Goal: Use online tool/utility: Use online tool/utility

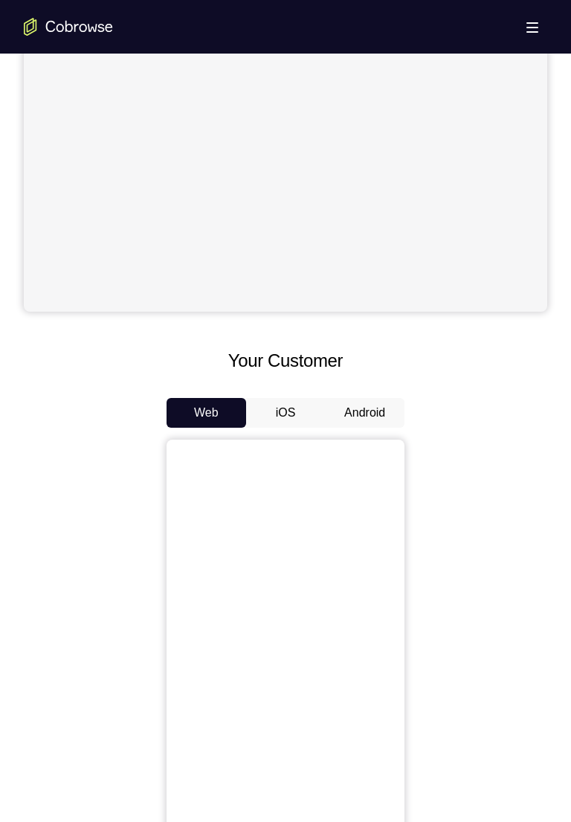
click at [376, 422] on button "Android" at bounding box center [365, 413] width 80 height 30
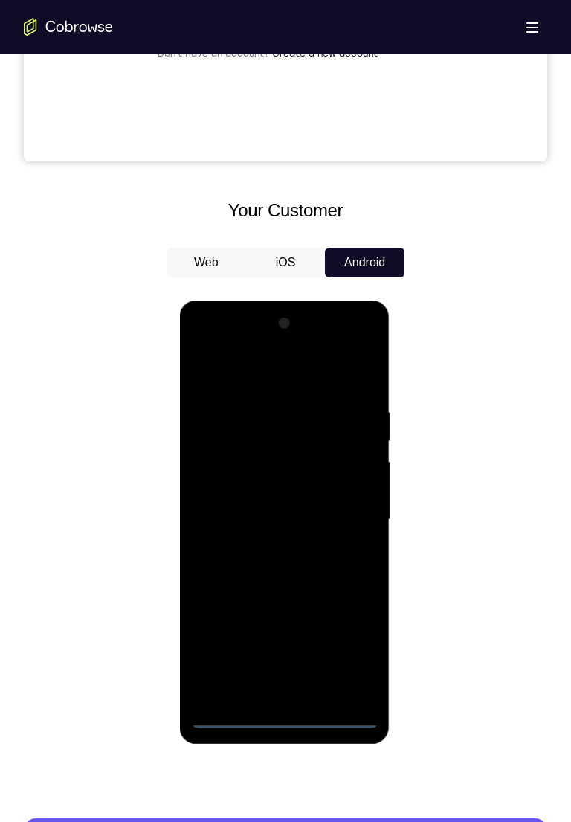
click at [279, 727] on div at bounding box center [283, 520] width 187 height 416
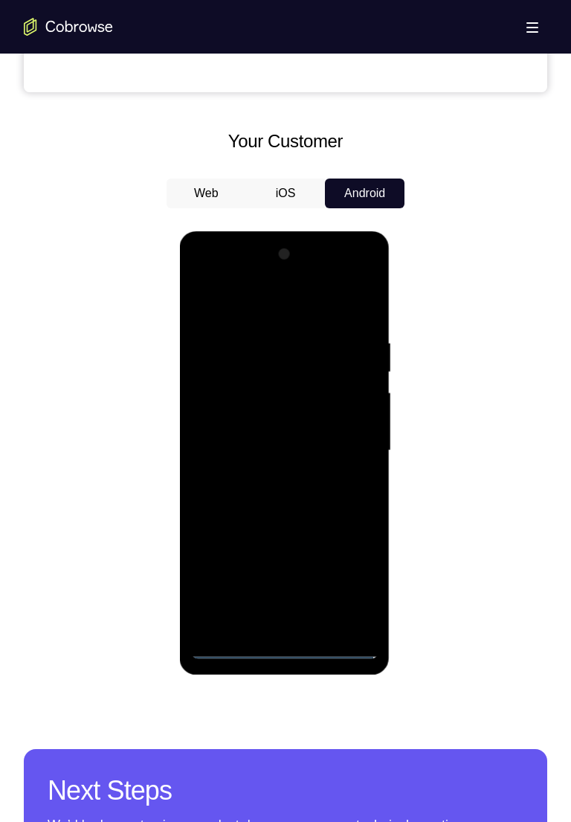
click at [363, 575] on div at bounding box center [283, 450] width 187 height 416
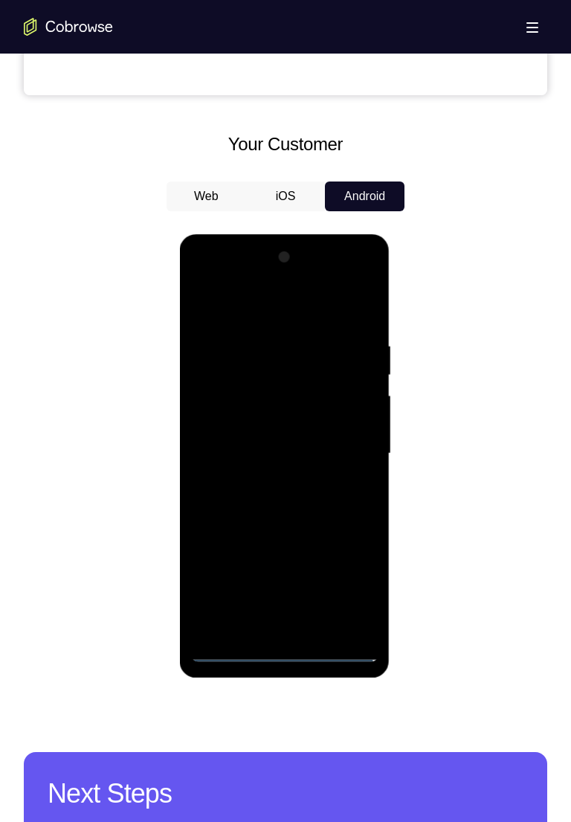
scroll to position [607, 0]
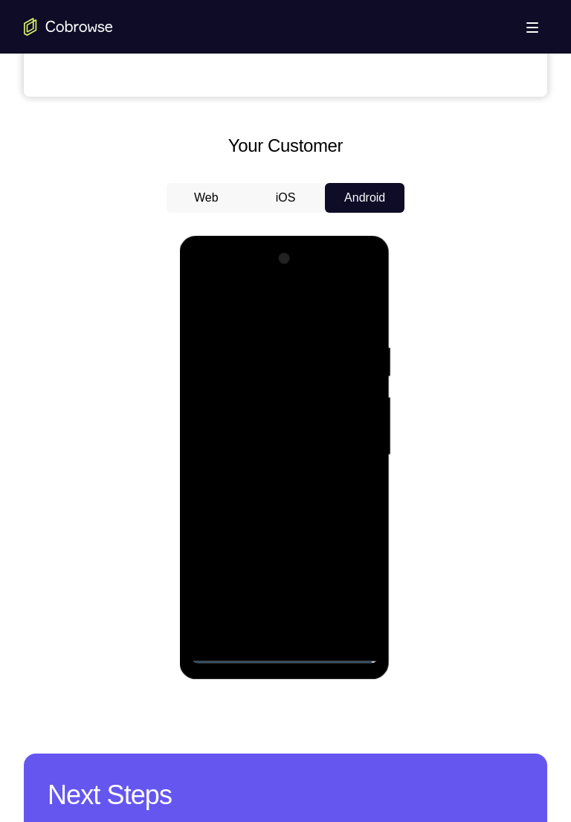
click at [316, 307] on div at bounding box center [283, 455] width 187 height 416
click at [348, 446] on div at bounding box center [283, 455] width 187 height 416
click at [349, 452] on div at bounding box center [283, 455] width 187 height 416
click at [269, 480] on div at bounding box center [283, 455] width 187 height 416
click at [304, 446] on div at bounding box center [283, 455] width 187 height 416
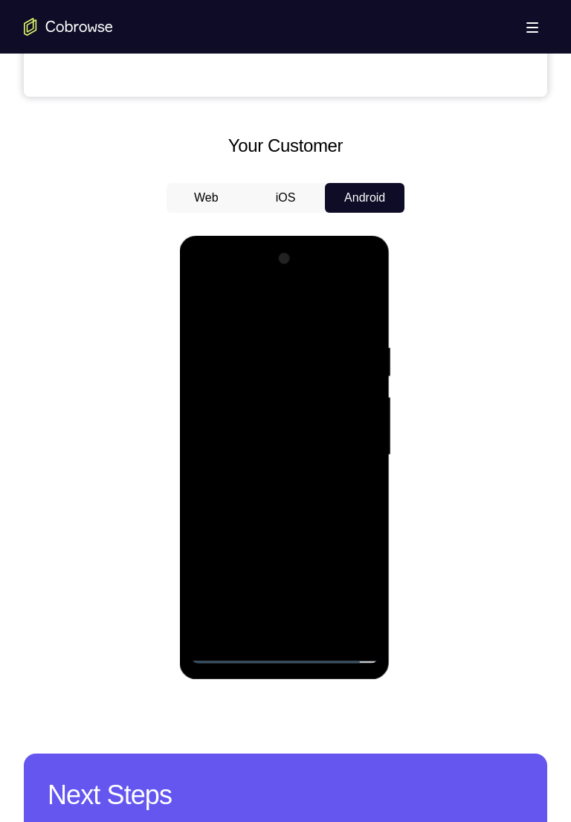
click at [341, 572] on div at bounding box center [283, 455] width 187 height 416
click at [231, 599] on div at bounding box center [283, 455] width 187 height 416
click at [338, 573] on div at bounding box center [283, 455] width 187 height 416
click at [241, 540] on div at bounding box center [283, 455] width 187 height 416
click at [363, 567] on div at bounding box center [283, 455] width 187 height 416
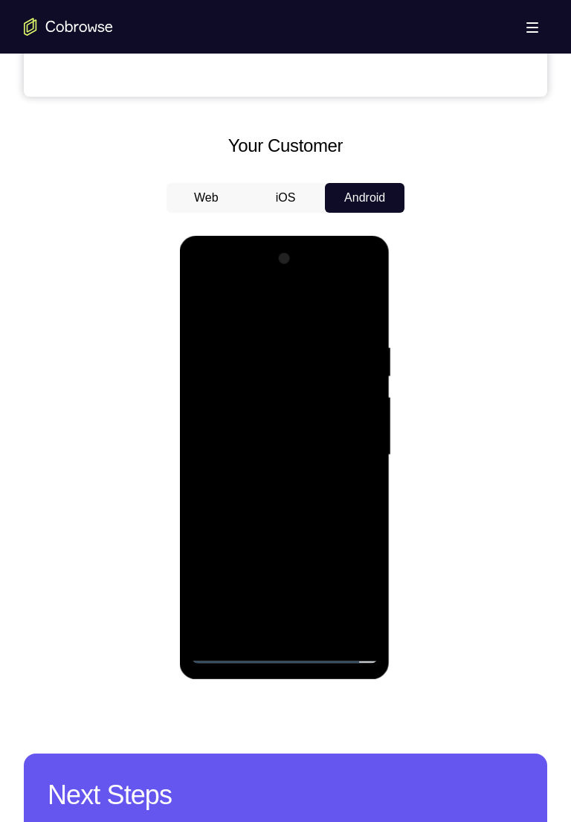
click at [332, 548] on div at bounding box center [283, 455] width 187 height 416
click at [207, 568] on div at bounding box center [283, 455] width 187 height 416
click at [206, 622] on div at bounding box center [283, 455] width 187 height 416
click at [279, 547] on div at bounding box center [283, 455] width 187 height 416
click at [347, 547] on div at bounding box center [283, 455] width 187 height 416
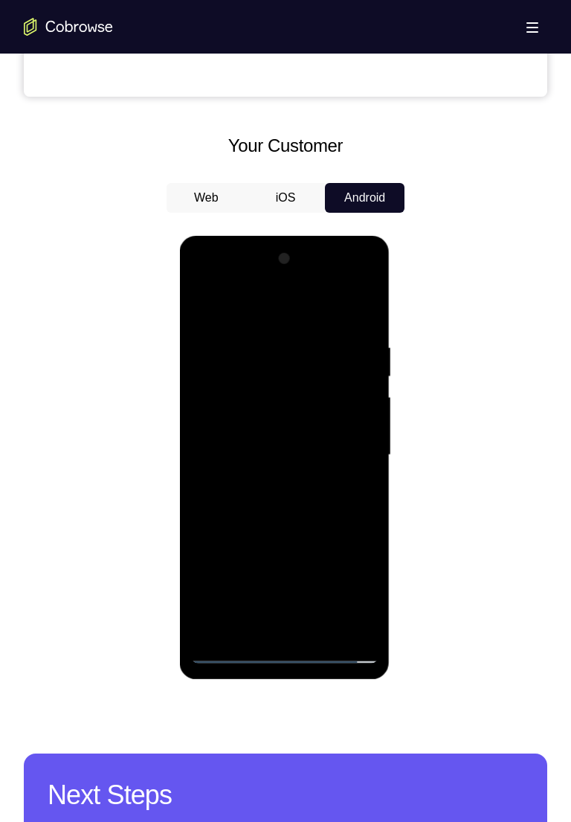
click at [233, 547] on div at bounding box center [283, 455] width 187 height 416
click at [204, 570] on div at bounding box center [283, 455] width 187 height 416
click at [210, 629] on div at bounding box center [283, 455] width 187 height 416
click at [277, 573] on div at bounding box center [283, 455] width 187 height 416
click at [337, 601] on div at bounding box center [283, 455] width 187 height 416
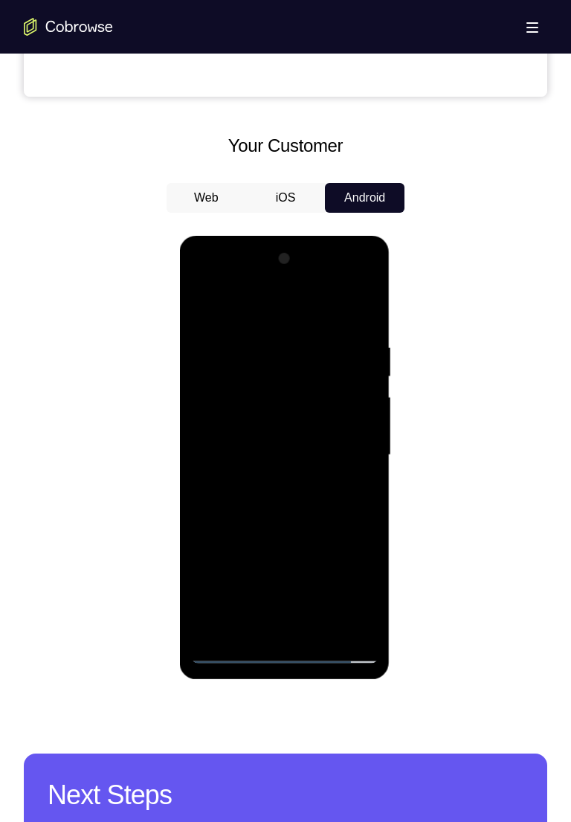
click at [210, 571] on div at bounding box center [283, 455] width 187 height 416
click at [332, 547] on div at bounding box center [283, 455] width 187 height 416
click at [357, 570] on div at bounding box center [283, 455] width 187 height 416
click at [337, 625] on div at bounding box center [283, 455] width 187 height 416
click at [268, 600] on div at bounding box center [283, 455] width 187 height 416
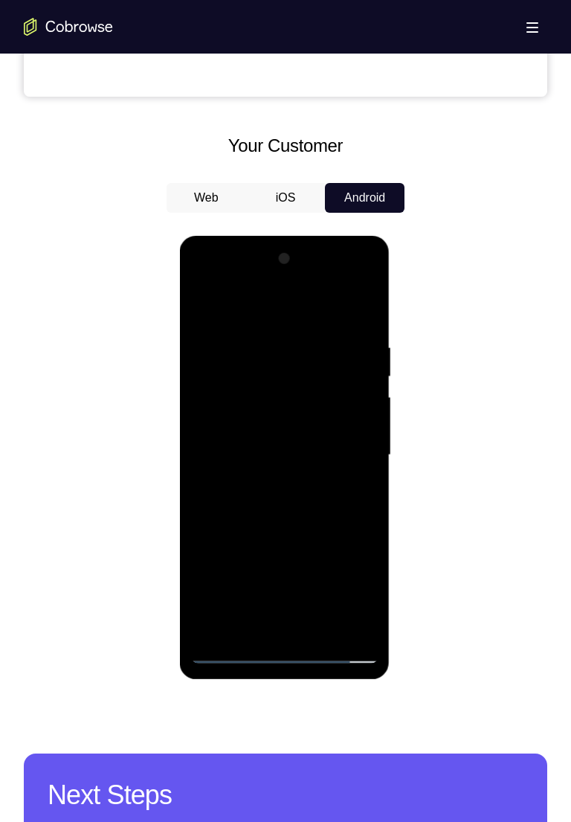
click at [351, 544] on div at bounding box center [283, 455] width 187 height 416
click at [332, 596] on div at bounding box center [283, 455] width 187 height 416
click at [312, 433] on div at bounding box center [283, 455] width 187 height 416
click at [329, 569] on div at bounding box center [283, 455] width 187 height 416
click at [212, 625] on div at bounding box center [283, 455] width 187 height 416
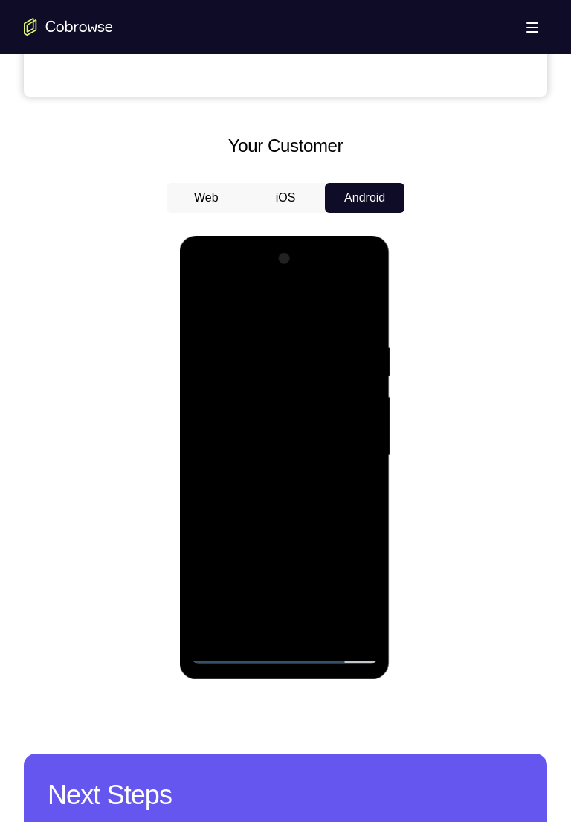
click at [337, 573] on div at bounding box center [283, 455] width 187 height 416
click at [239, 546] on div at bounding box center [283, 455] width 187 height 416
click at [228, 605] on div at bounding box center [283, 455] width 187 height 416
click at [207, 572] on div at bounding box center [283, 455] width 187 height 416
click at [339, 628] on div at bounding box center [283, 455] width 187 height 416
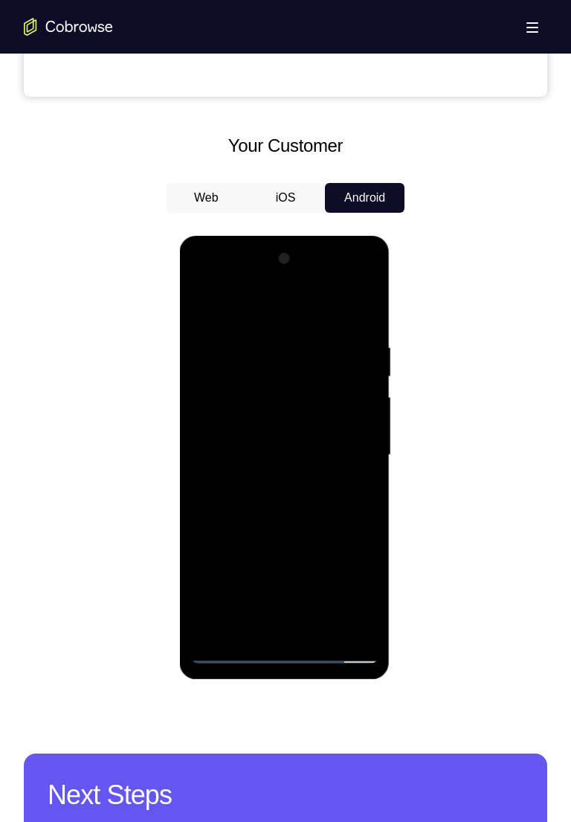
click at [336, 577] on div at bounding box center [283, 455] width 187 height 416
click at [234, 546] on div at bounding box center [283, 455] width 187 height 416
click at [362, 576] on div at bounding box center [283, 455] width 187 height 416
click at [329, 547] on div at bounding box center [283, 455] width 187 height 416
click at [212, 573] on div at bounding box center [283, 455] width 187 height 416
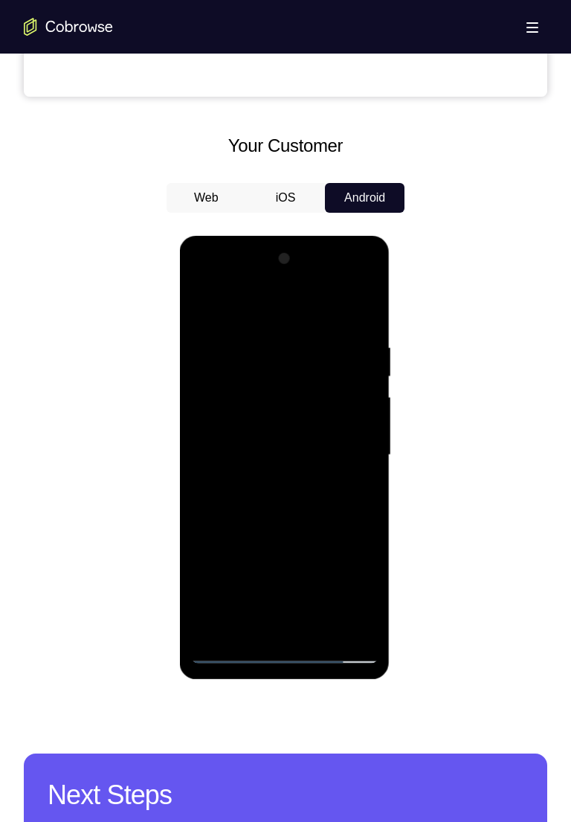
click at [204, 628] on div at bounding box center [283, 455] width 187 height 416
click at [349, 575] on div at bounding box center [283, 455] width 187 height 416
click at [232, 597] on div at bounding box center [283, 455] width 187 height 416
click at [239, 549] on div at bounding box center [283, 455] width 187 height 416
click at [289, 459] on div at bounding box center [283, 455] width 187 height 416
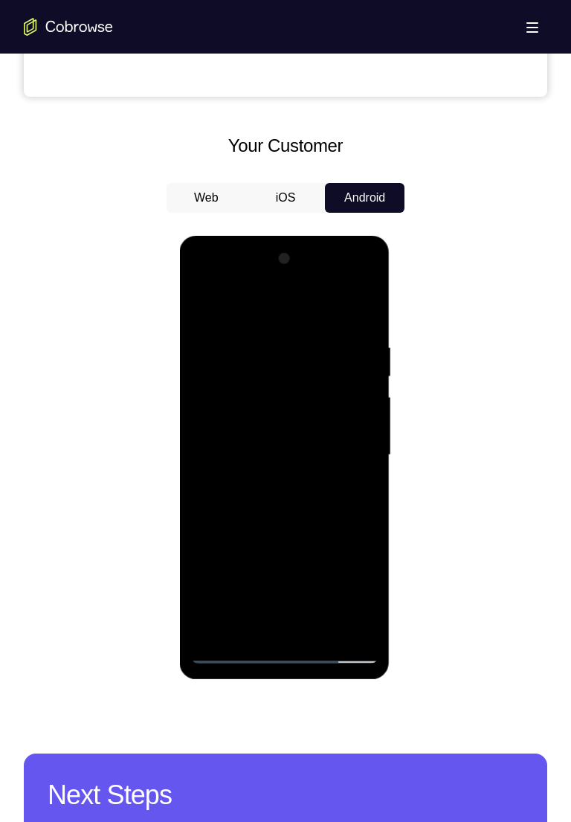
click at [307, 509] on div at bounding box center [283, 455] width 187 height 416
click at [289, 498] on div at bounding box center [283, 455] width 187 height 416
click at [355, 312] on div at bounding box center [283, 455] width 187 height 416
click at [289, 505] on div at bounding box center [283, 455] width 187 height 416
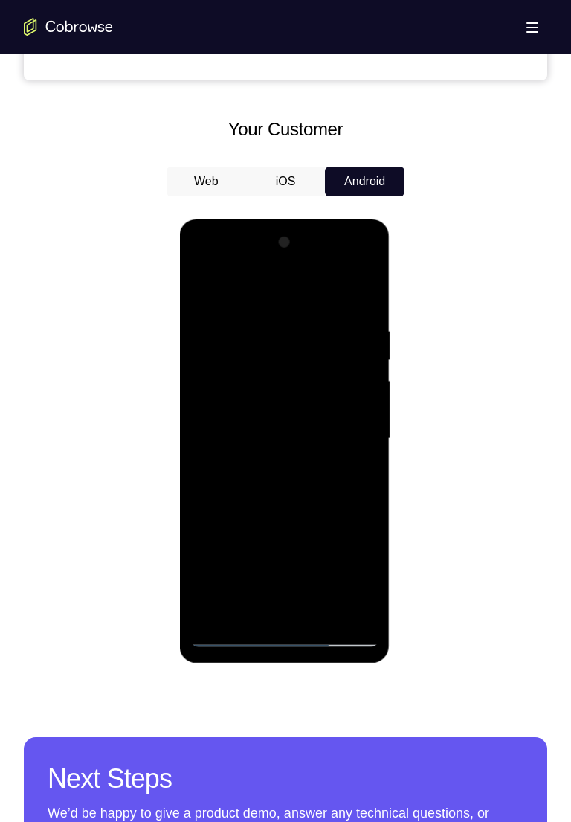
scroll to position [625, 0]
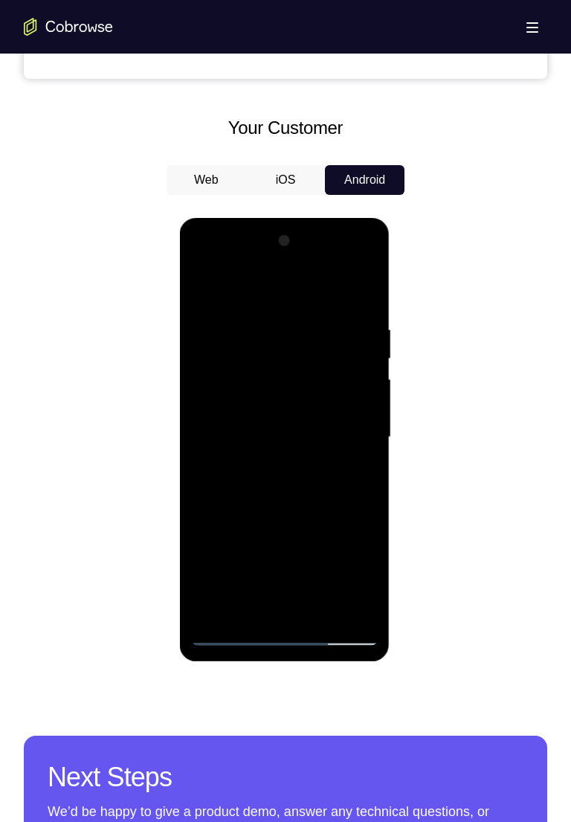
click at [250, 331] on div at bounding box center [283, 437] width 187 height 416
click at [305, 497] on div at bounding box center [283, 437] width 187 height 416
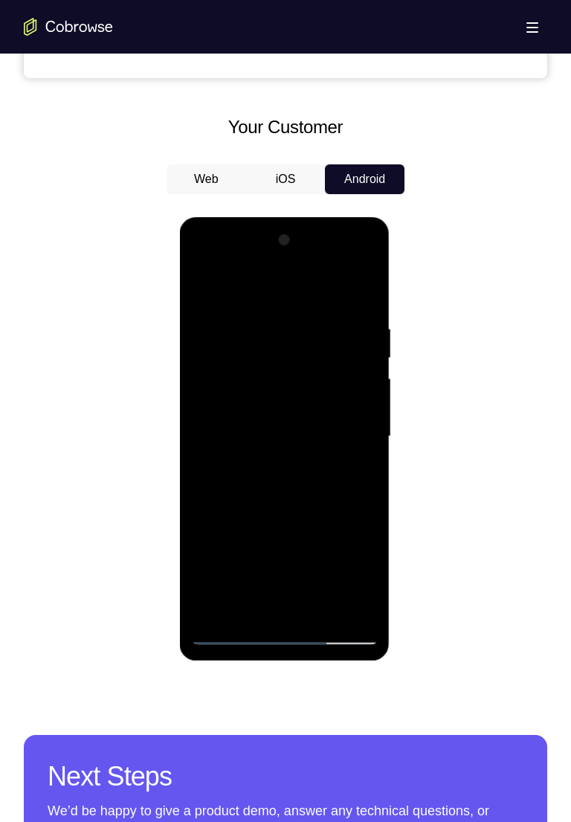
click at [294, 498] on div at bounding box center [283, 436] width 187 height 416
click at [255, 325] on div at bounding box center [283, 436] width 187 height 416
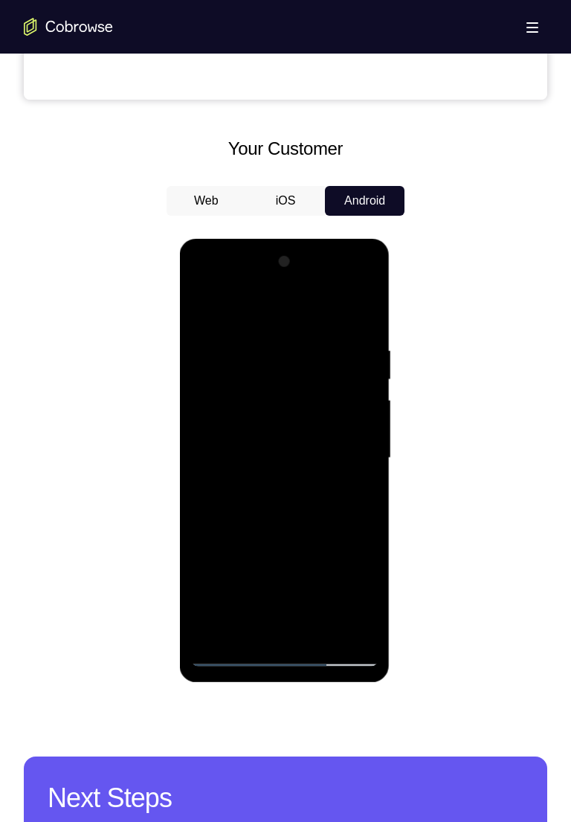
scroll to position [602, 0]
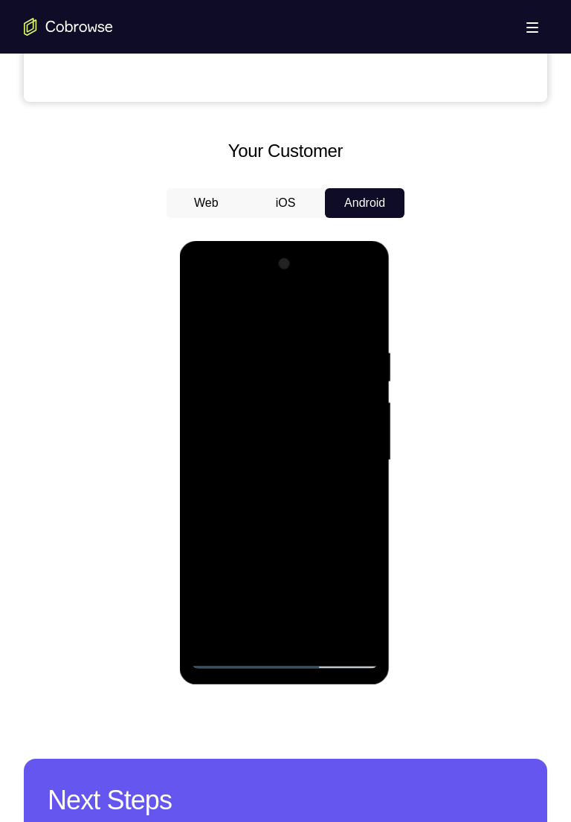
click at [357, 453] on div at bounding box center [283, 460] width 187 height 416
click at [209, 433] on div at bounding box center [283, 460] width 187 height 416
click at [361, 320] on div at bounding box center [283, 460] width 187 height 416
click at [318, 637] on div at bounding box center [283, 460] width 187 height 416
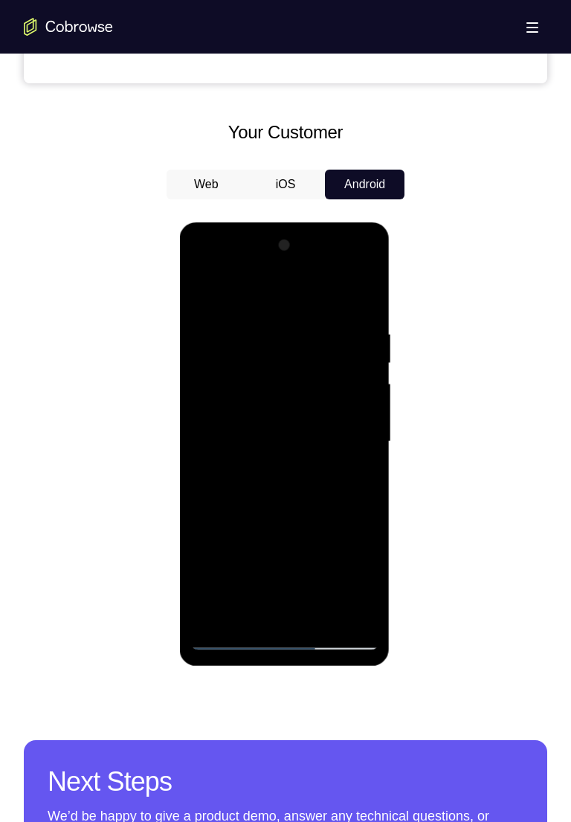
scroll to position [623, 0]
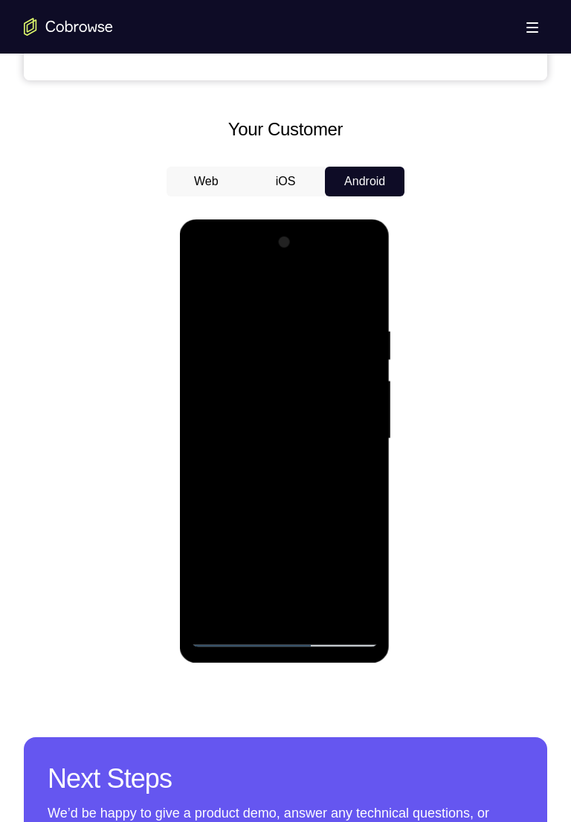
click at [321, 619] on div at bounding box center [283, 439] width 187 height 416
click at [288, 523] on div at bounding box center [283, 439] width 187 height 416
click at [298, 530] on div at bounding box center [283, 439] width 187 height 416
click at [259, 608] on div at bounding box center [283, 439] width 187 height 416
click at [303, 558] on div at bounding box center [283, 439] width 187 height 416
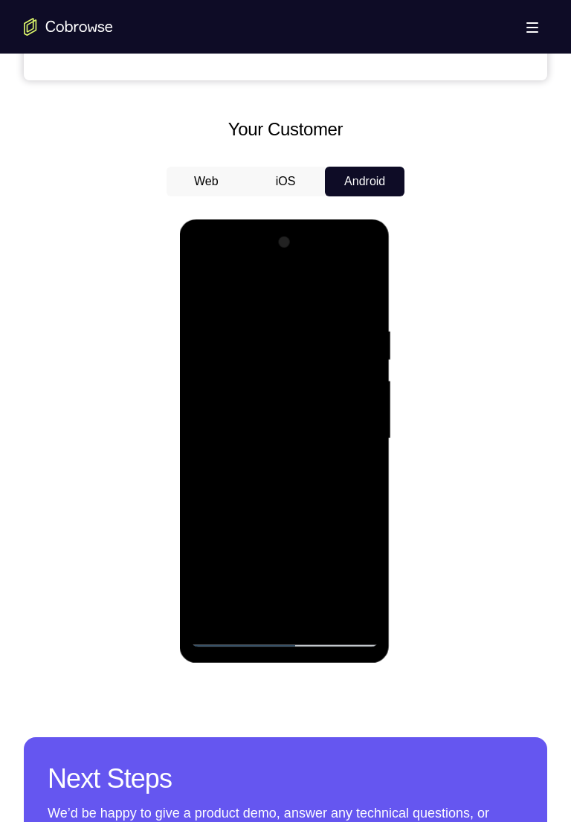
click at [308, 557] on div at bounding box center [283, 439] width 187 height 416
click at [308, 556] on div at bounding box center [283, 439] width 187 height 416
click at [307, 555] on div at bounding box center [283, 439] width 187 height 416
click at [304, 556] on div at bounding box center [283, 439] width 187 height 416
click at [302, 556] on div at bounding box center [283, 439] width 187 height 416
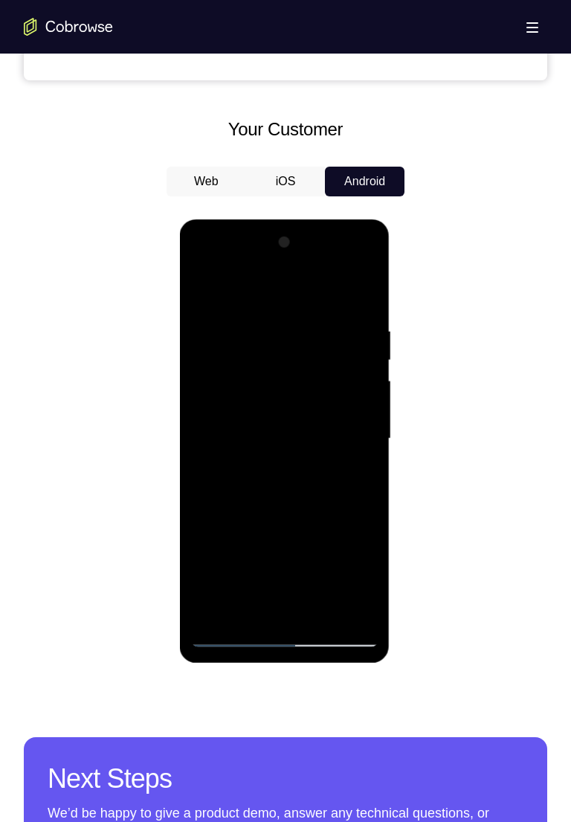
click at [306, 554] on div at bounding box center [283, 439] width 187 height 416
click at [306, 584] on div at bounding box center [283, 439] width 187 height 416
click at [321, 560] on div at bounding box center [283, 439] width 187 height 416
click at [257, 533] on div at bounding box center [283, 439] width 187 height 416
click at [204, 292] on div at bounding box center [283, 439] width 187 height 416
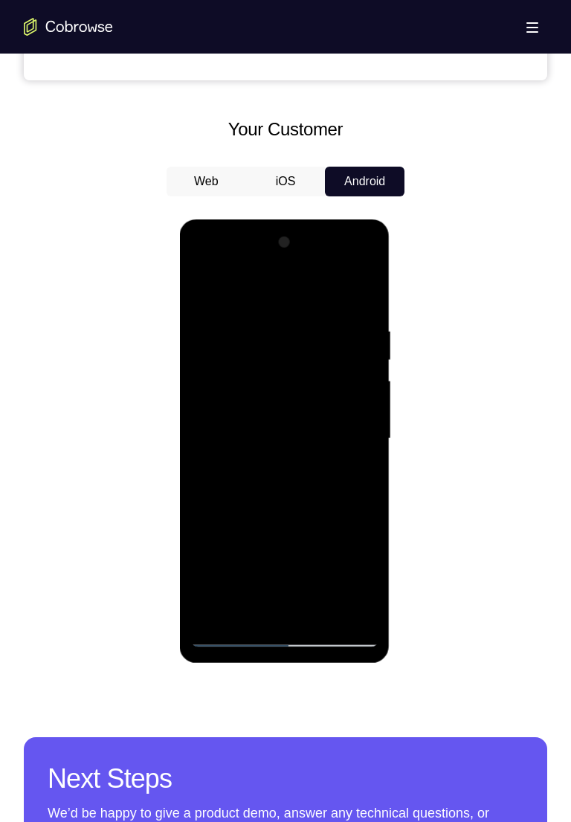
scroll to position [600, 0]
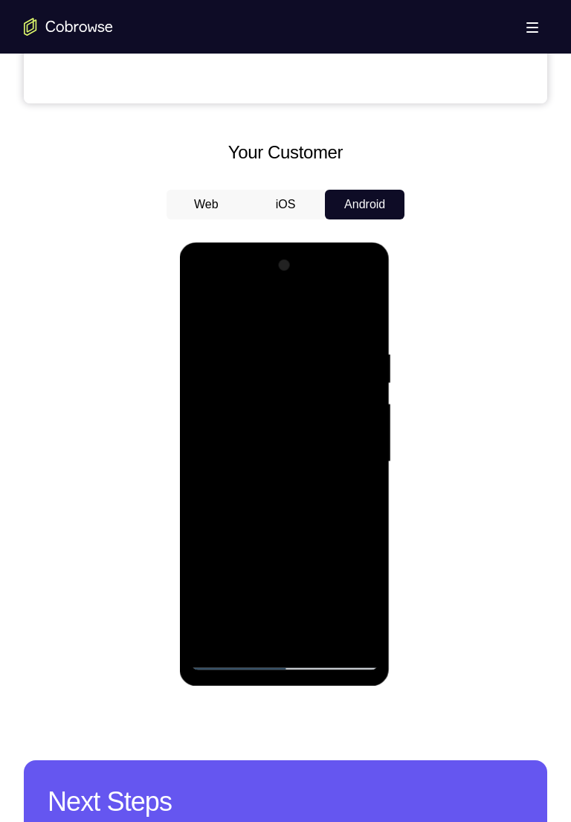
click at [327, 456] on div at bounding box center [283, 462] width 187 height 416
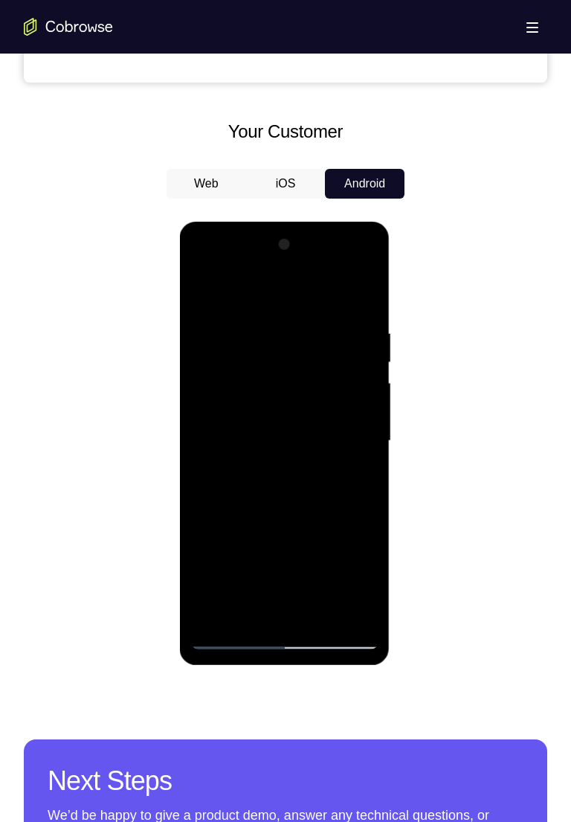
click at [260, 609] on div at bounding box center [283, 441] width 187 height 416
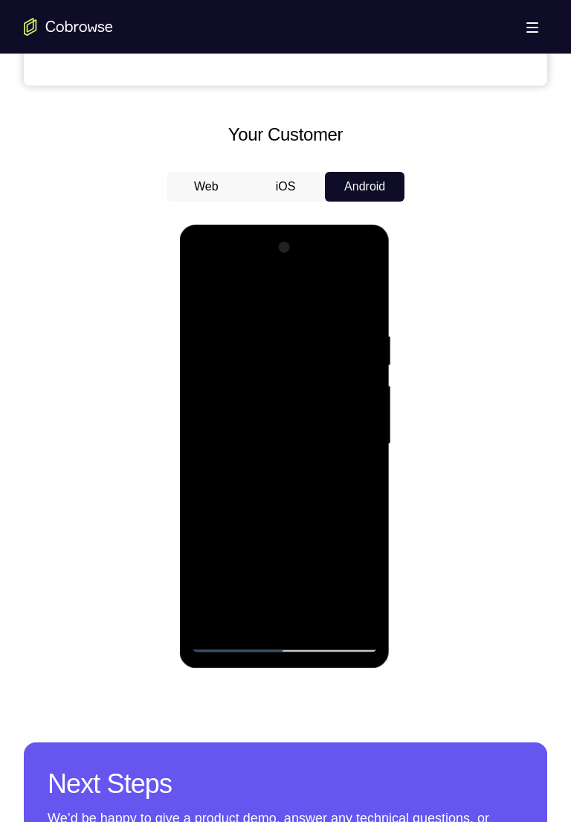
click at [222, 538] on div at bounding box center [283, 444] width 187 height 416
click at [370, 533] on div at bounding box center [283, 444] width 187 height 416
click at [292, 617] on div at bounding box center [283, 444] width 187 height 416
click at [267, 587] on div at bounding box center [283, 444] width 187 height 416
click at [304, 562] on div at bounding box center [283, 444] width 187 height 416
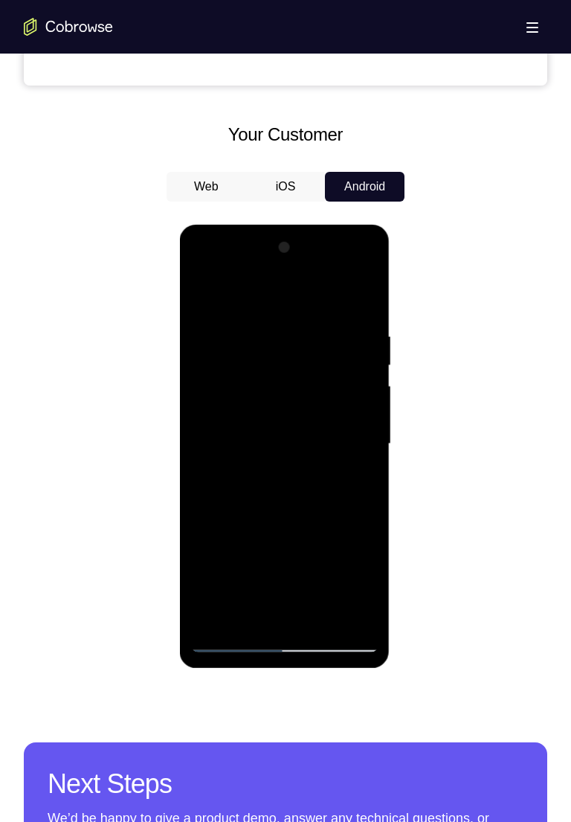
click at [210, 560] on div at bounding box center [283, 444] width 187 height 416
click at [209, 557] on div at bounding box center [283, 444] width 187 height 416
click at [210, 556] on div at bounding box center [283, 444] width 187 height 416
click at [210, 555] on div at bounding box center [283, 444] width 187 height 416
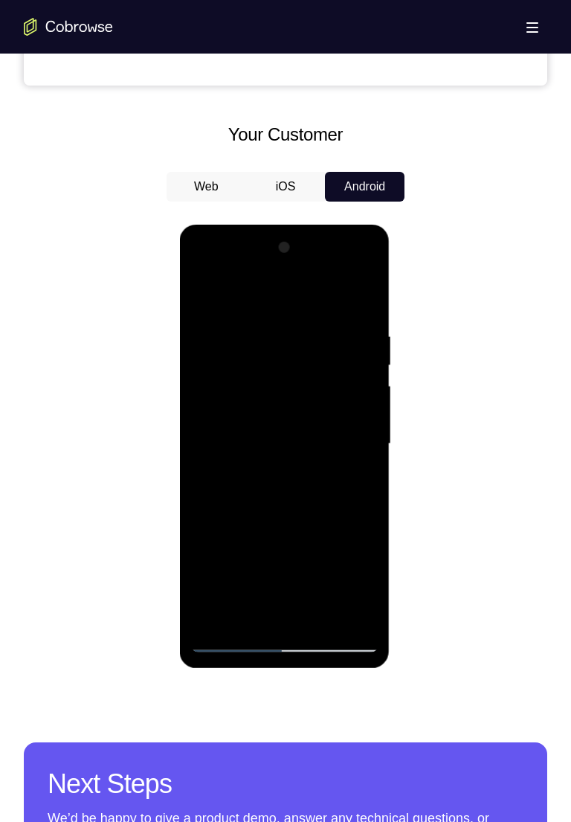
click at [353, 480] on div at bounding box center [283, 444] width 187 height 416
click at [356, 481] on div at bounding box center [283, 444] width 187 height 416
click at [335, 453] on div at bounding box center [283, 444] width 187 height 416
click at [320, 581] on div at bounding box center [283, 444] width 187 height 416
click at [287, 562] on div at bounding box center [283, 444] width 187 height 416
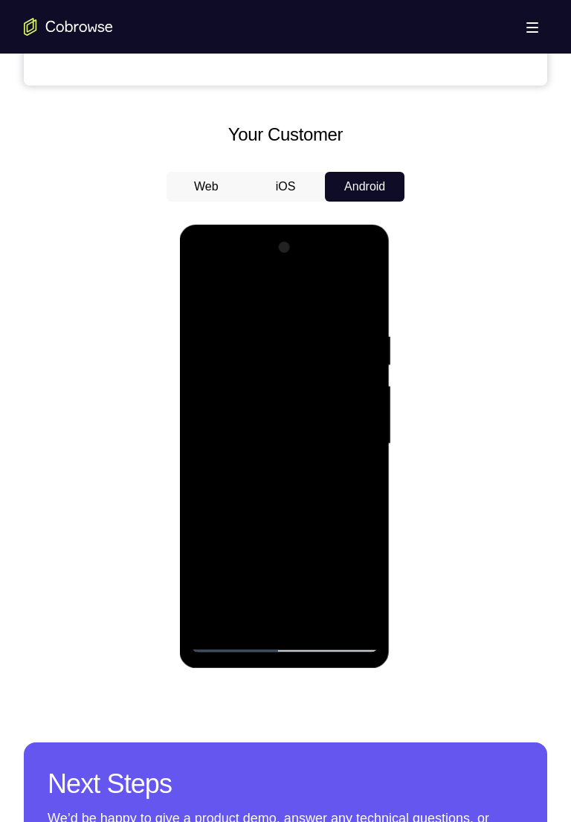
click at [290, 448] on div at bounding box center [283, 444] width 187 height 416
click at [263, 616] on div at bounding box center [283, 444] width 187 height 416
click at [323, 590] on div at bounding box center [283, 444] width 187 height 416
click at [332, 536] on div at bounding box center [283, 444] width 187 height 416
click at [297, 615] on div at bounding box center [283, 444] width 187 height 416
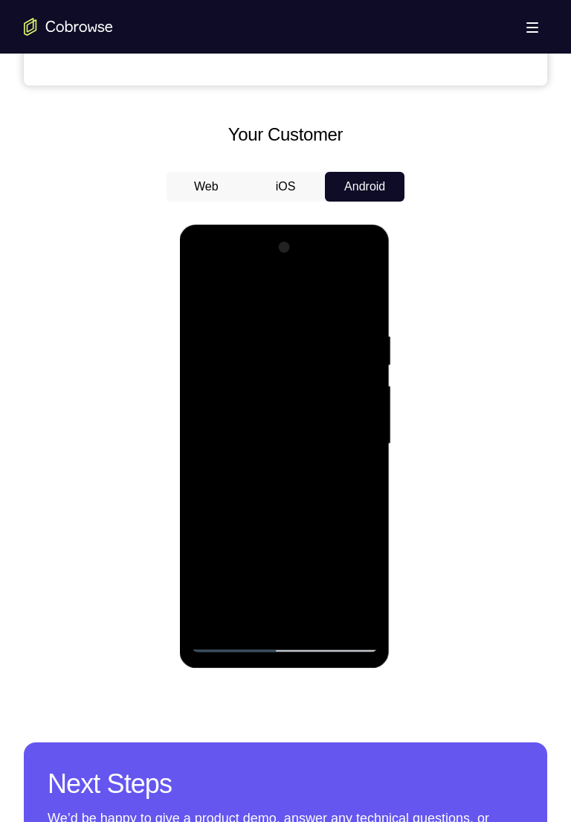
click at [264, 586] on div at bounding box center [283, 444] width 187 height 416
click at [303, 563] on div at bounding box center [283, 444] width 187 height 416
click at [210, 556] on div at bounding box center [283, 444] width 187 height 416
click at [271, 536] on div at bounding box center [283, 444] width 187 height 416
click at [282, 615] on div at bounding box center [283, 444] width 187 height 416
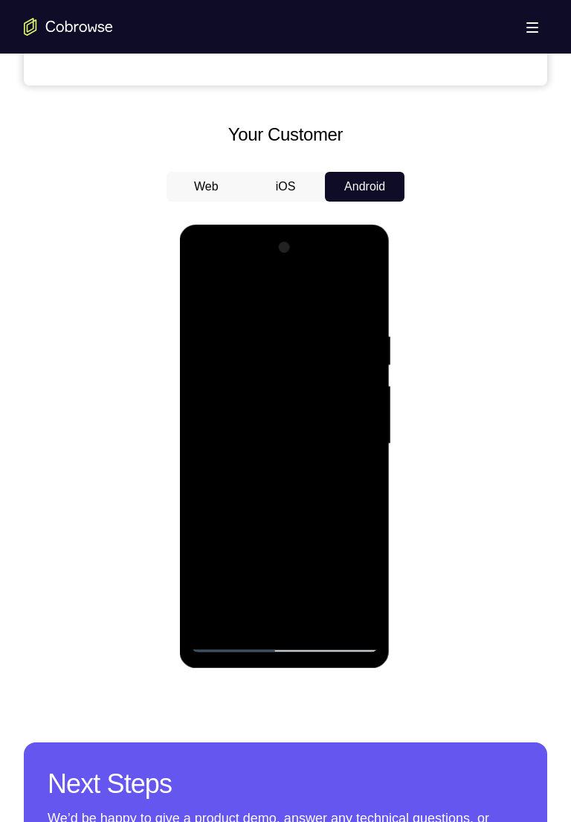
click at [287, 564] on div at bounding box center [283, 444] width 187 height 416
click at [314, 537] on div at bounding box center [283, 444] width 187 height 416
click at [248, 591] on div at bounding box center [283, 444] width 187 height 416
click at [358, 481] on div at bounding box center [283, 444] width 187 height 416
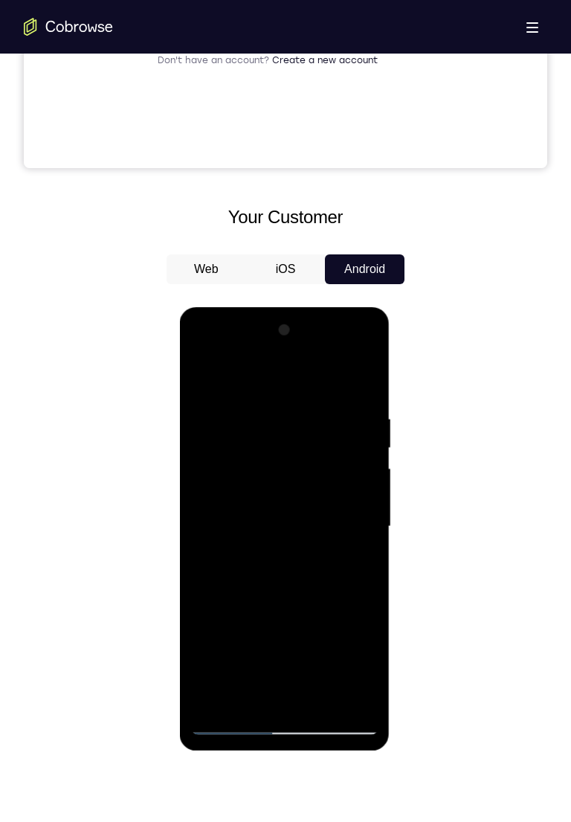
scroll to position [495, 0]
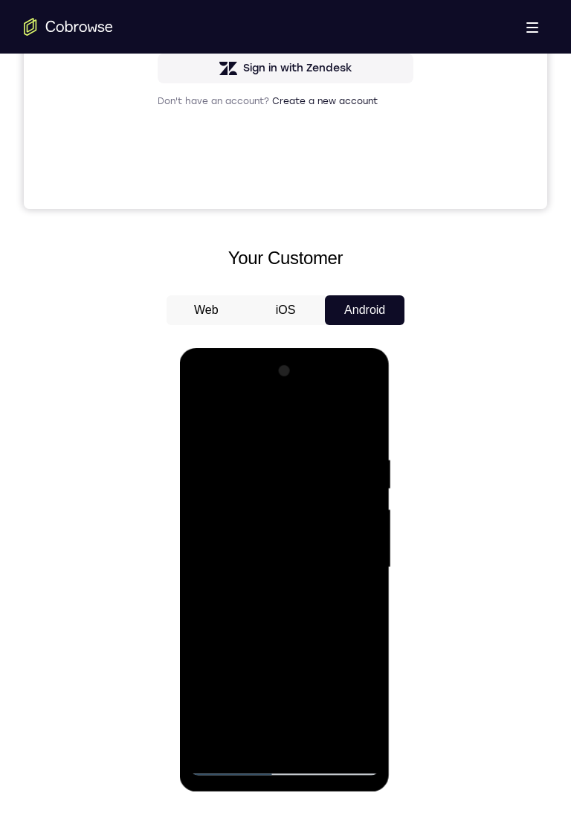
click at [202, 422] on div at bounding box center [283, 567] width 187 height 416
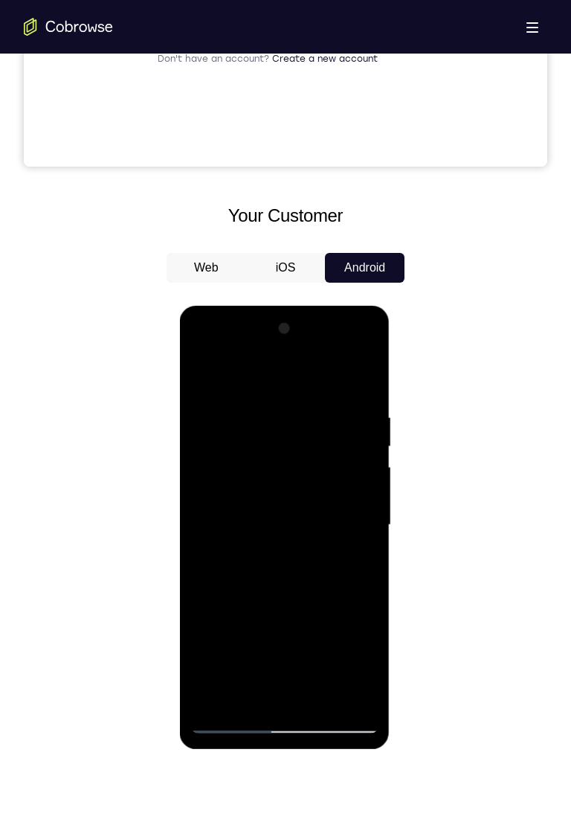
scroll to position [576, 0]
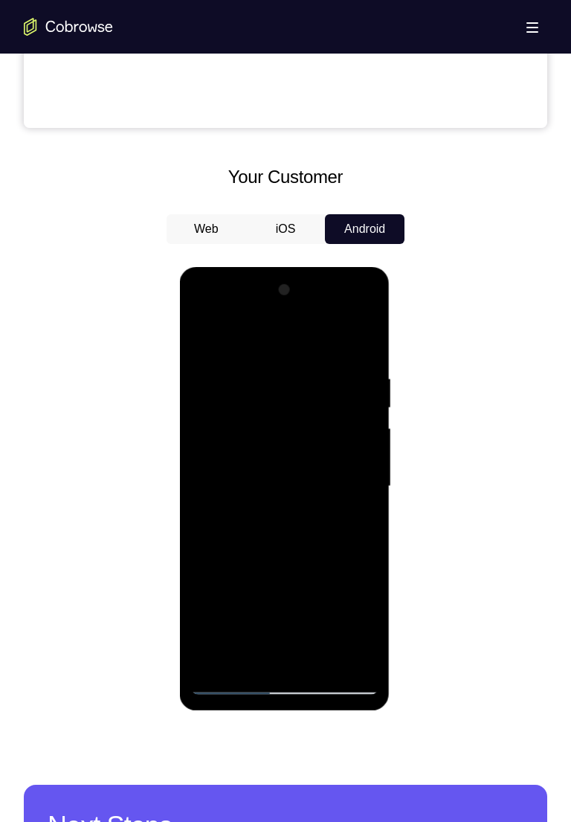
click at [300, 512] on div at bounding box center [283, 486] width 187 height 416
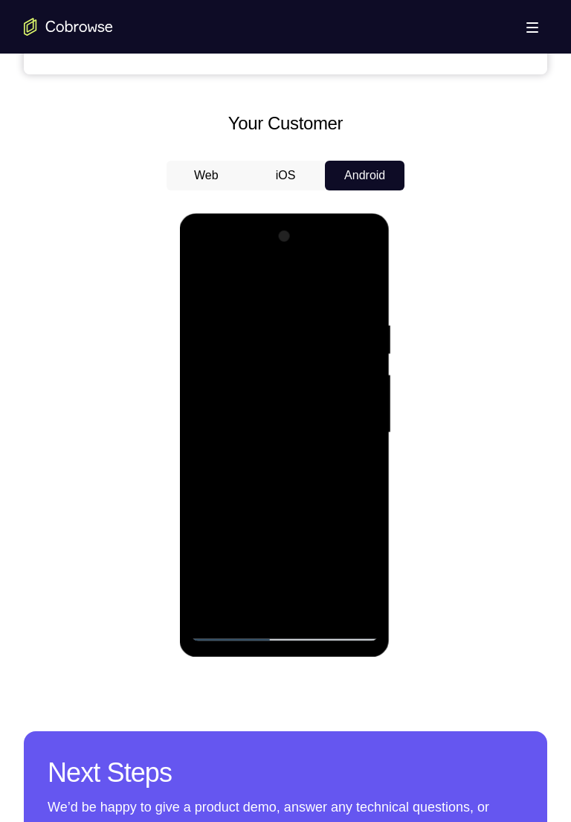
scroll to position [645, 0]
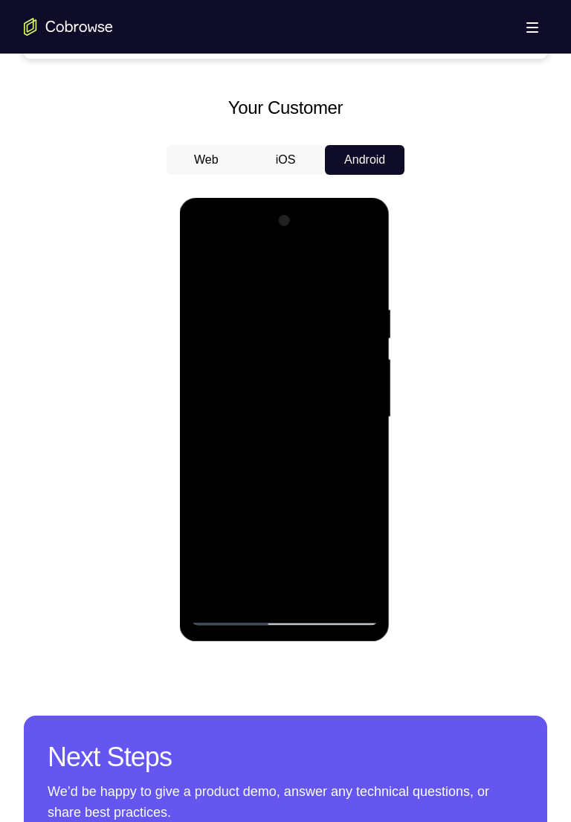
click at [264, 587] on div at bounding box center [283, 417] width 187 height 416
click at [303, 564] on div at bounding box center [283, 417] width 187 height 416
click at [326, 538] on div at bounding box center [283, 417] width 187 height 416
click at [260, 508] on div at bounding box center [283, 417] width 187 height 416
click at [356, 455] on div at bounding box center [283, 417] width 187 height 416
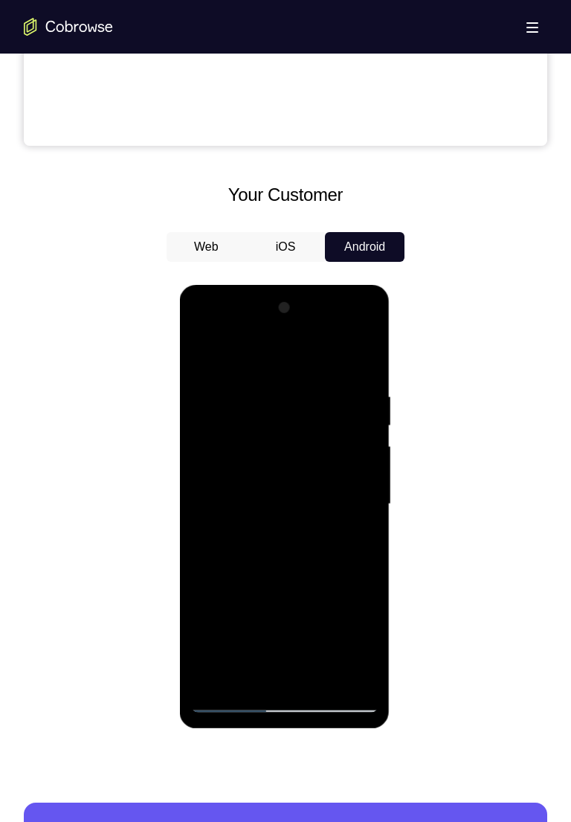
scroll to position [498, 0]
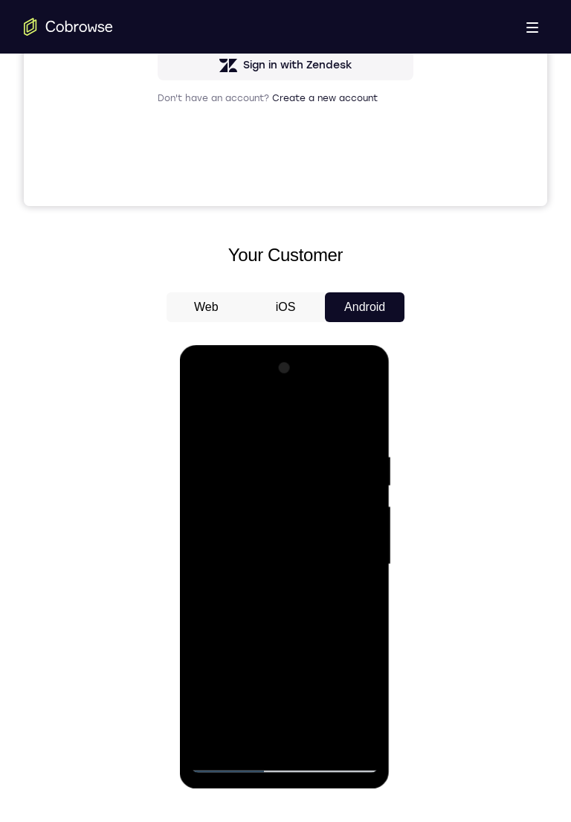
click at [206, 421] on div at bounding box center [283, 564] width 187 height 416
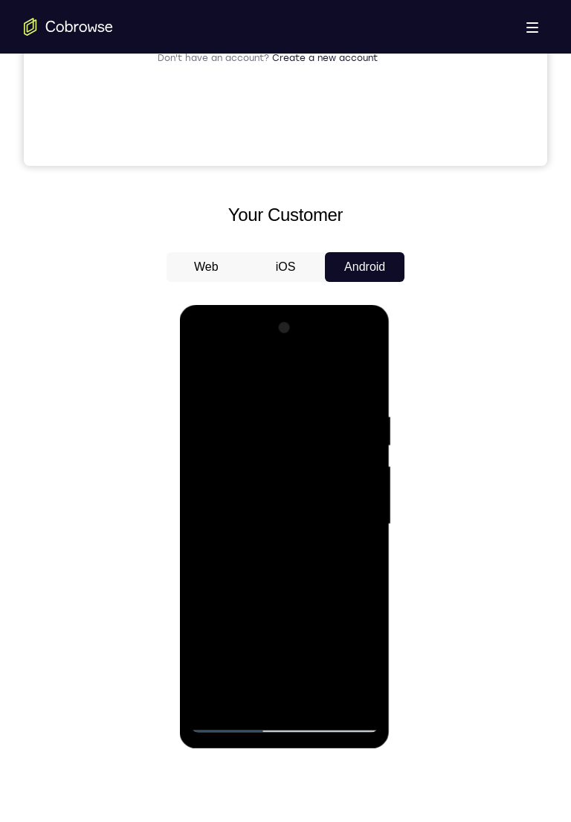
click at [279, 579] on div at bounding box center [283, 524] width 187 height 416
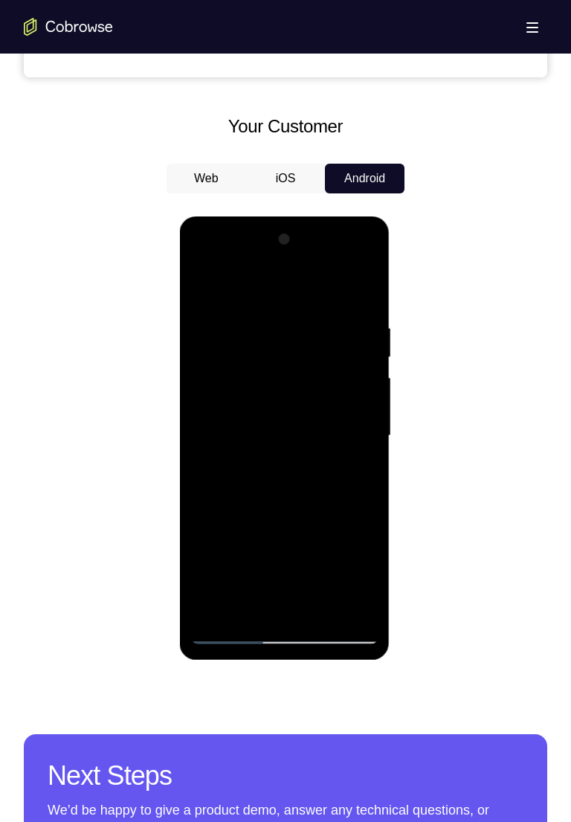
scroll to position [630, 0]
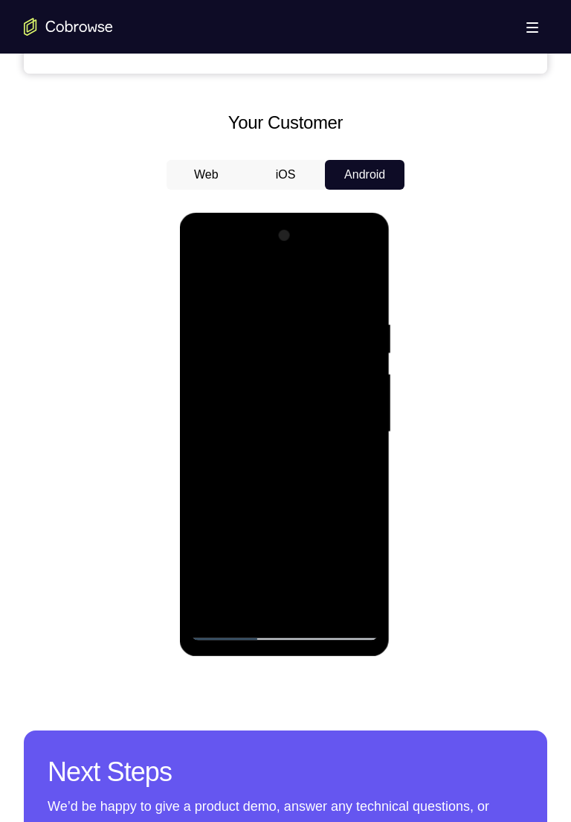
click at [351, 515] on div at bounding box center [283, 432] width 187 height 416
click at [353, 510] on div at bounding box center [283, 432] width 187 height 416
click at [256, 526] on div at bounding box center [283, 432] width 187 height 416
click at [239, 523] on div at bounding box center [283, 432] width 187 height 416
click at [209, 555] on div at bounding box center [283, 432] width 187 height 416
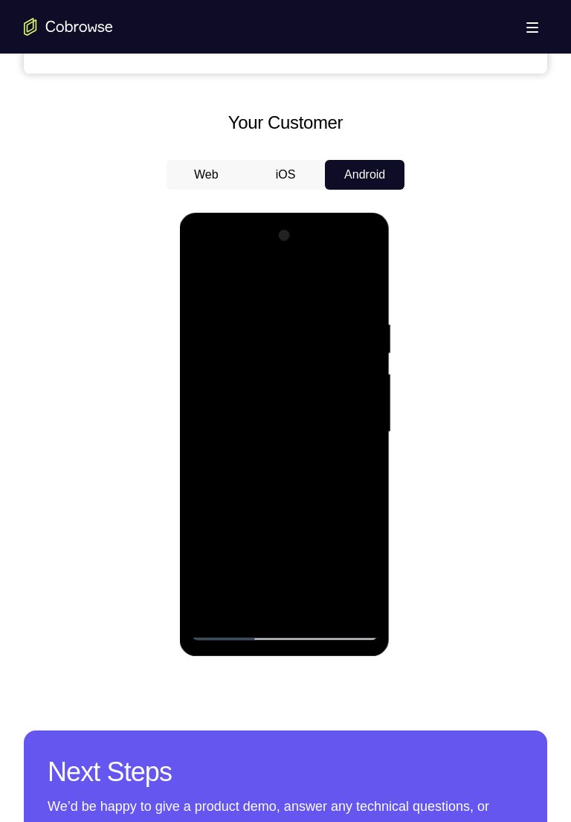
click at [358, 550] on div at bounding box center [283, 432] width 187 height 416
click at [356, 547] on div at bounding box center [283, 432] width 187 height 416
click at [287, 496] on div at bounding box center [283, 432] width 187 height 416
click at [358, 470] on div at bounding box center [283, 432] width 187 height 416
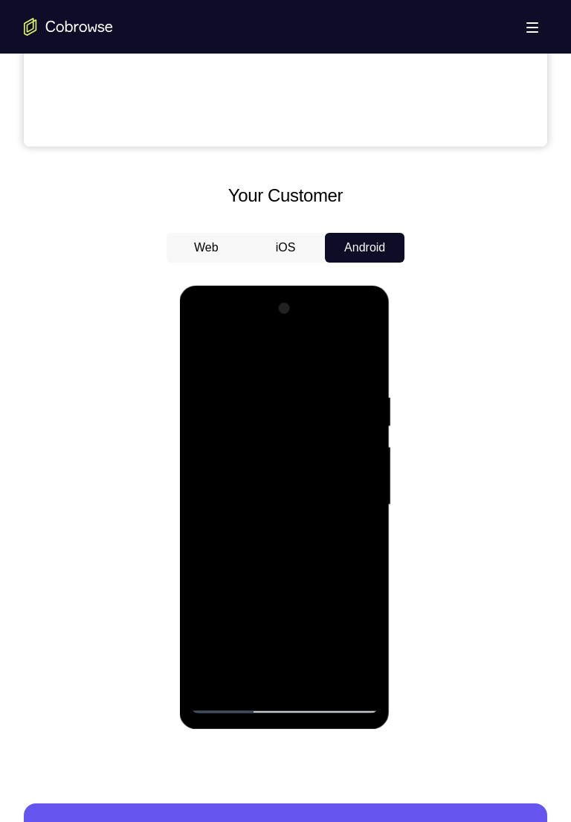
scroll to position [550, 0]
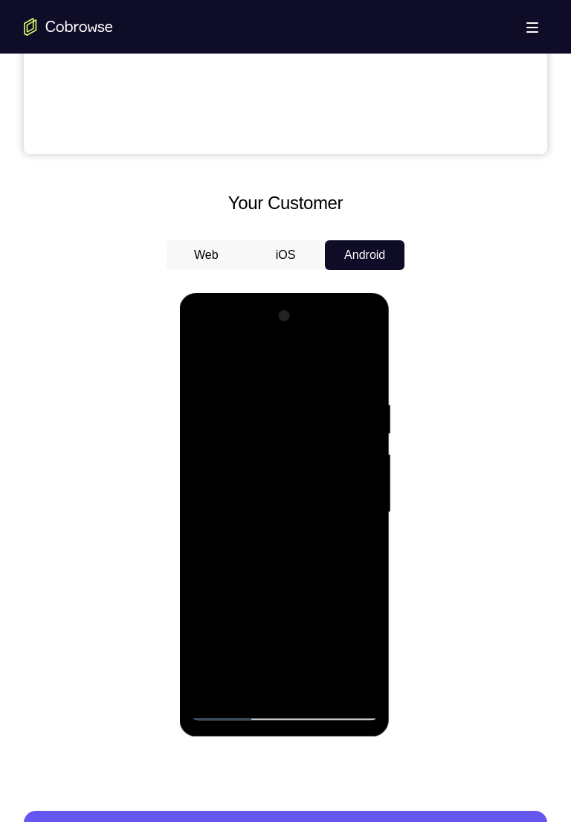
click at [293, 440] on div at bounding box center [283, 512] width 187 height 416
click at [307, 568] on div at bounding box center [283, 512] width 187 height 416
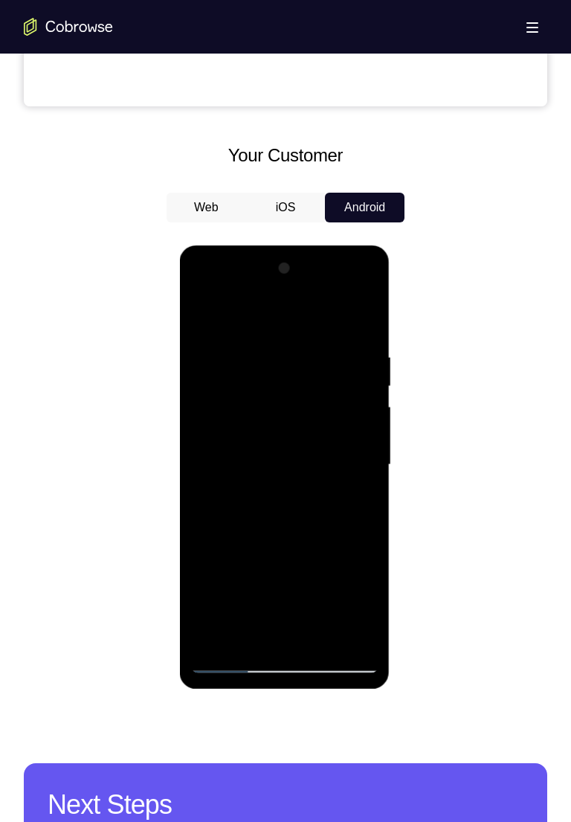
click at [257, 556] on div at bounding box center [283, 465] width 187 height 416
click at [240, 553] on div at bounding box center [283, 465] width 187 height 416
click at [341, 582] on div at bounding box center [283, 465] width 187 height 416
click at [210, 582] on div at bounding box center [283, 465] width 187 height 416
click at [277, 635] on div at bounding box center [283, 465] width 187 height 416
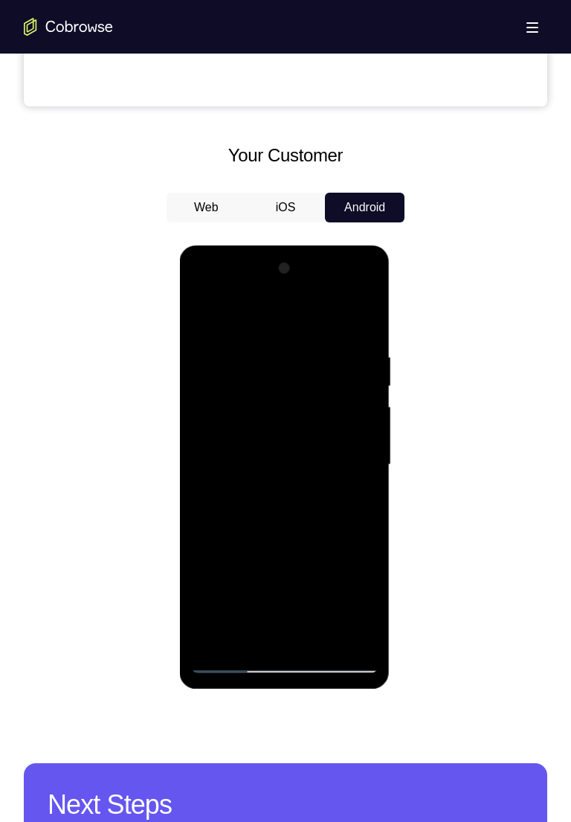
click at [266, 608] on div at bounding box center [283, 465] width 187 height 416
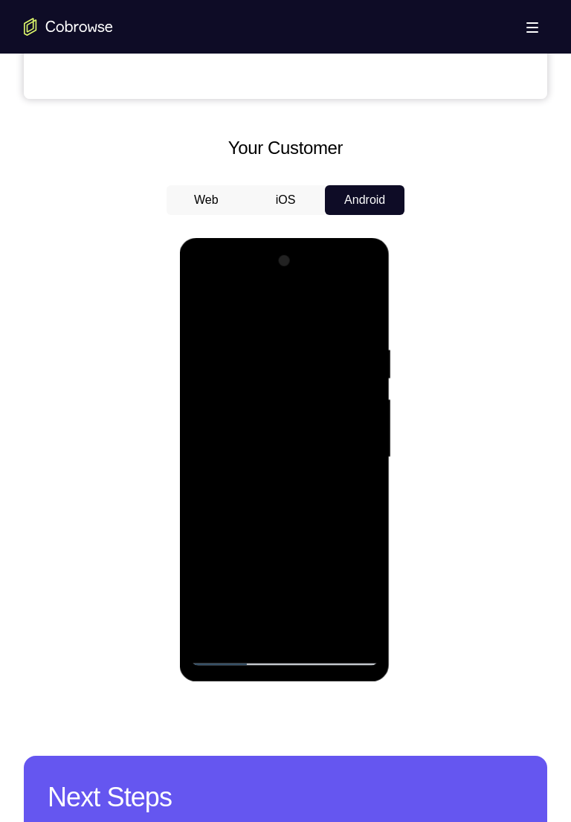
click at [303, 576] on div at bounding box center [283, 457] width 187 height 416
click at [211, 578] on div at bounding box center [283, 457] width 187 height 416
click at [355, 495] on div at bounding box center [283, 457] width 187 height 416
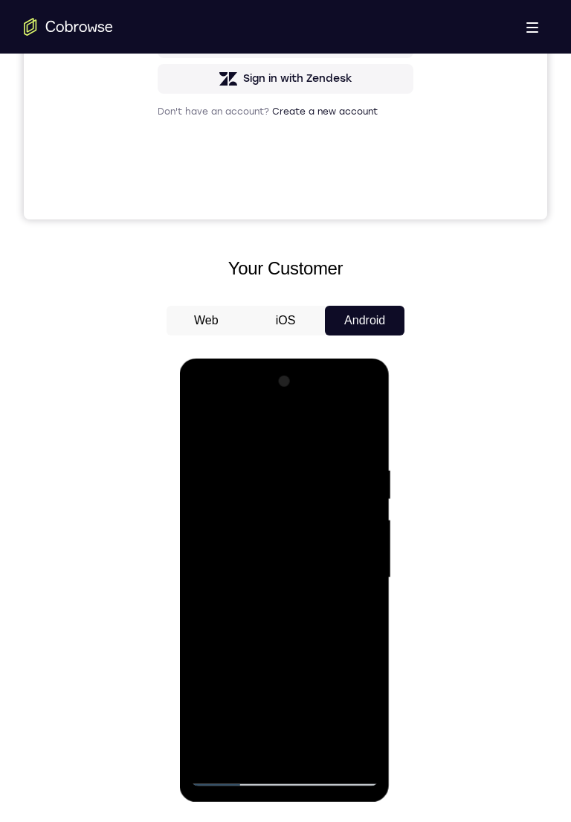
scroll to position [472, 0]
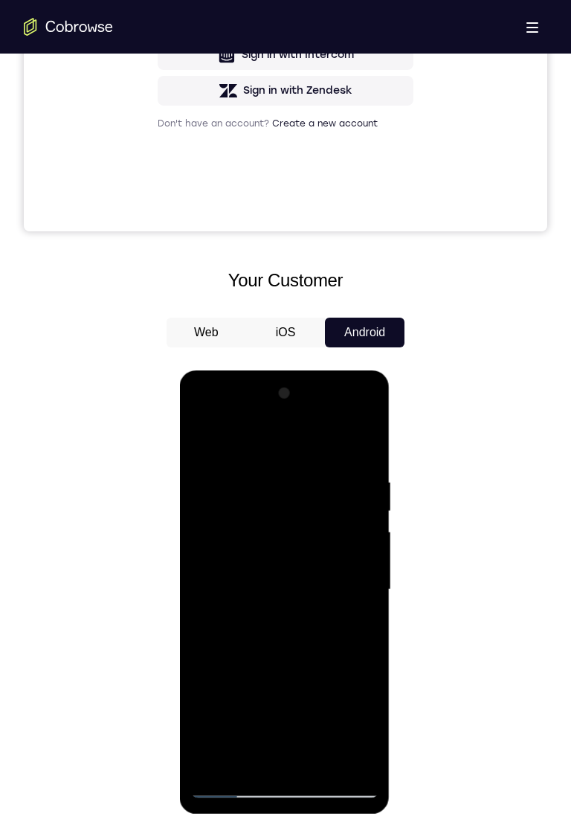
click at [200, 443] on div at bounding box center [283, 590] width 187 height 416
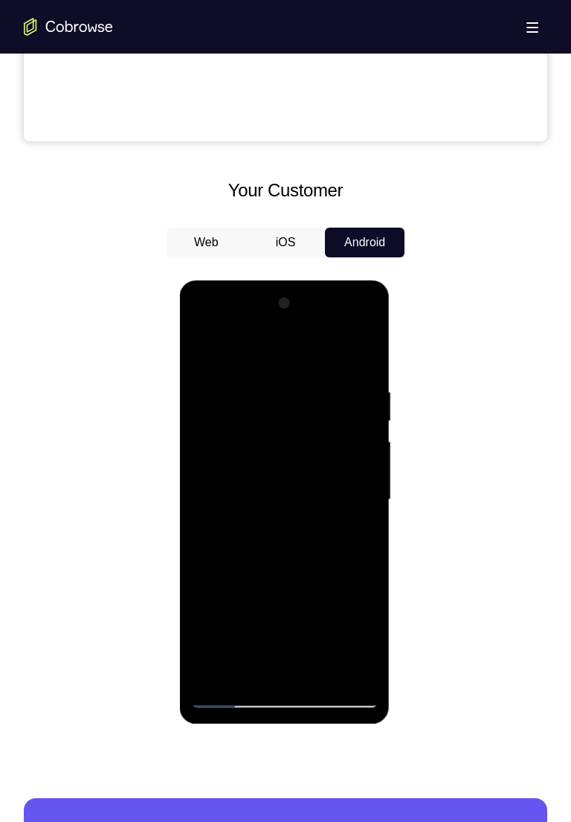
scroll to position [593, 0]
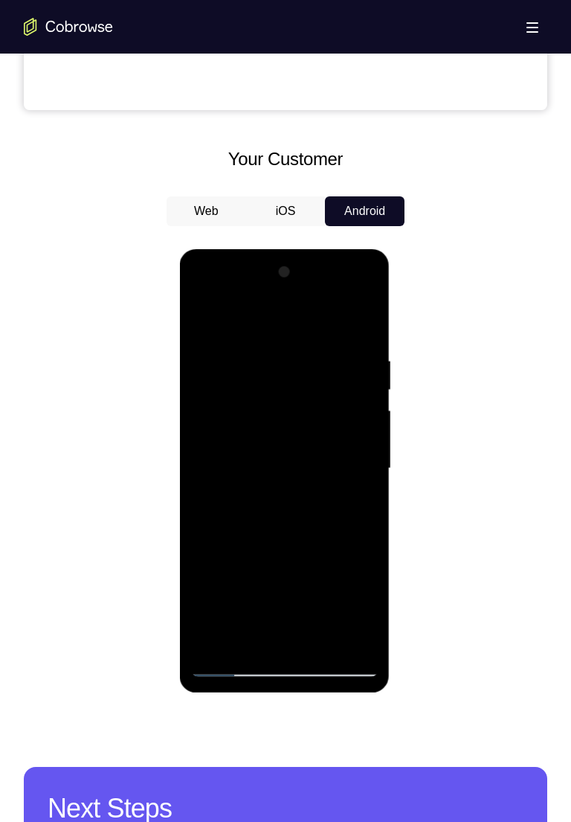
click at [254, 634] on div at bounding box center [283, 468] width 187 height 416
click at [264, 588] on div at bounding box center [283, 468] width 187 height 416
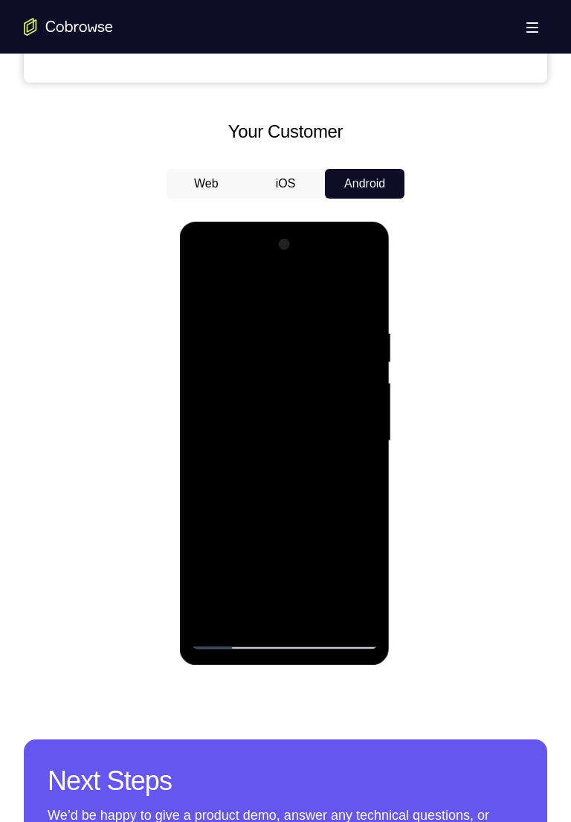
click at [347, 528] on div at bounding box center [283, 441] width 187 height 416
click at [351, 526] on div at bounding box center [283, 441] width 187 height 416
click at [352, 527] on div at bounding box center [283, 441] width 187 height 416
click at [349, 528] on div at bounding box center [283, 441] width 187 height 416
click at [353, 530] on div at bounding box center [283, 441] width 187 height 416
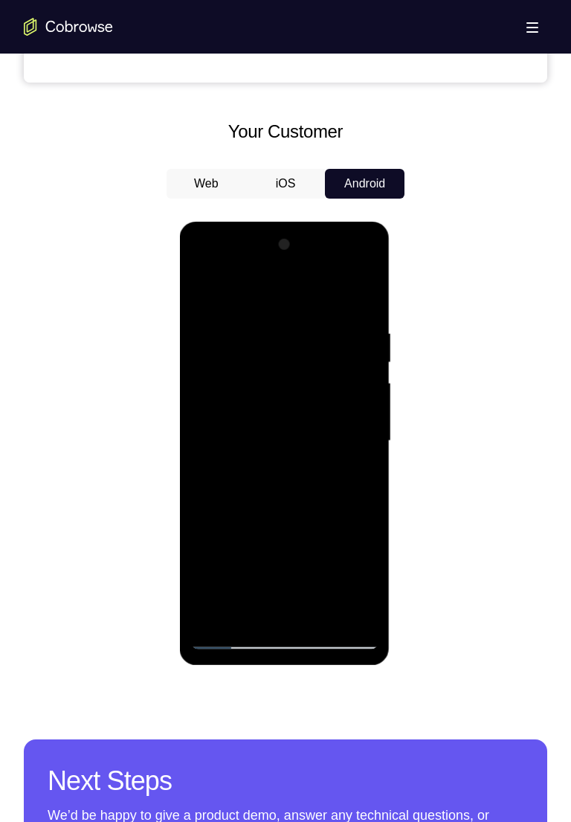
click at [356, 476] on div at bounding box center [283, 441] width 187 height 416
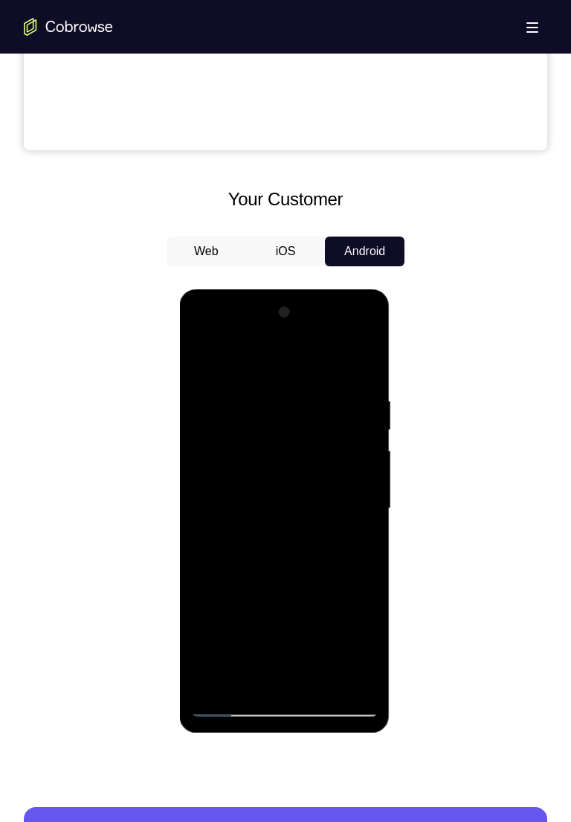
scroll to position [520, 0]
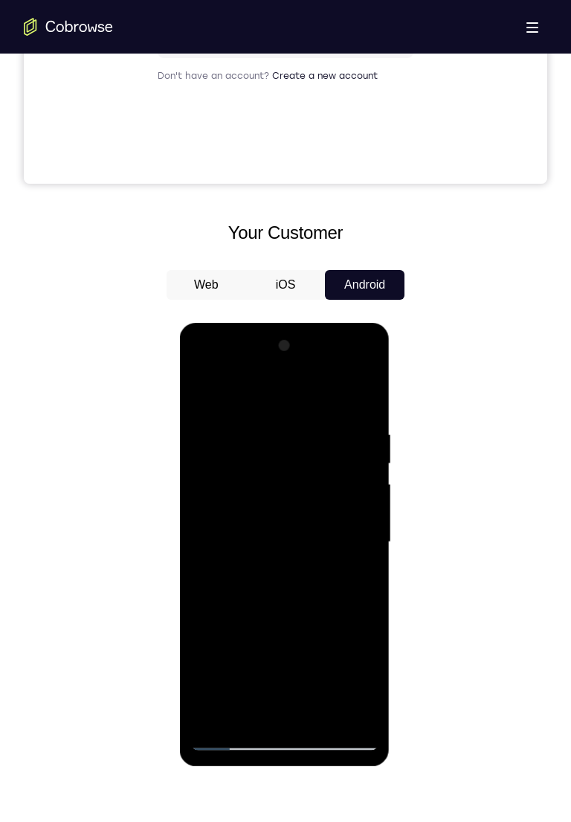
click at [205, 398] on div at bounding box center [283, 542] width 187 height 416
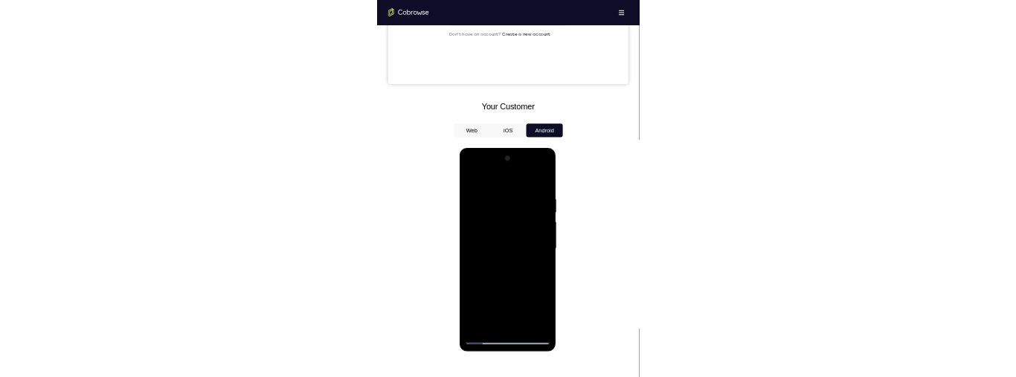
scroll to position [505, 0]
